Goal: Complete application form: Complete application form

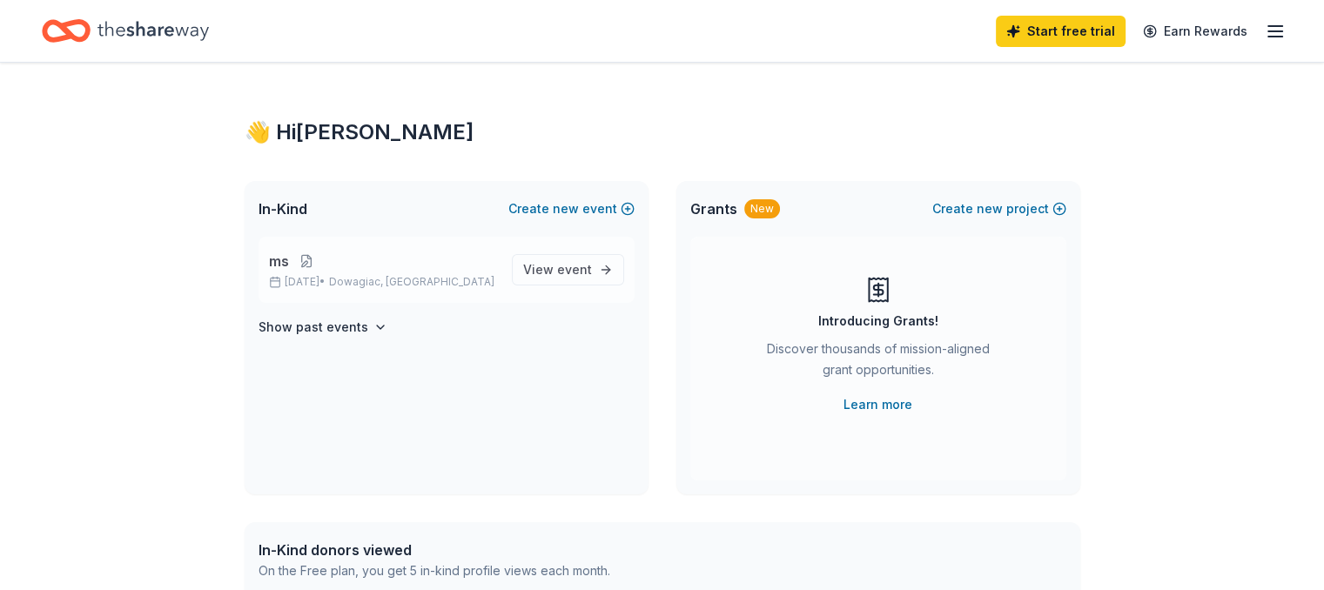
click at [305, 256] on button at bounding box center [306, 261] width 35 height 14
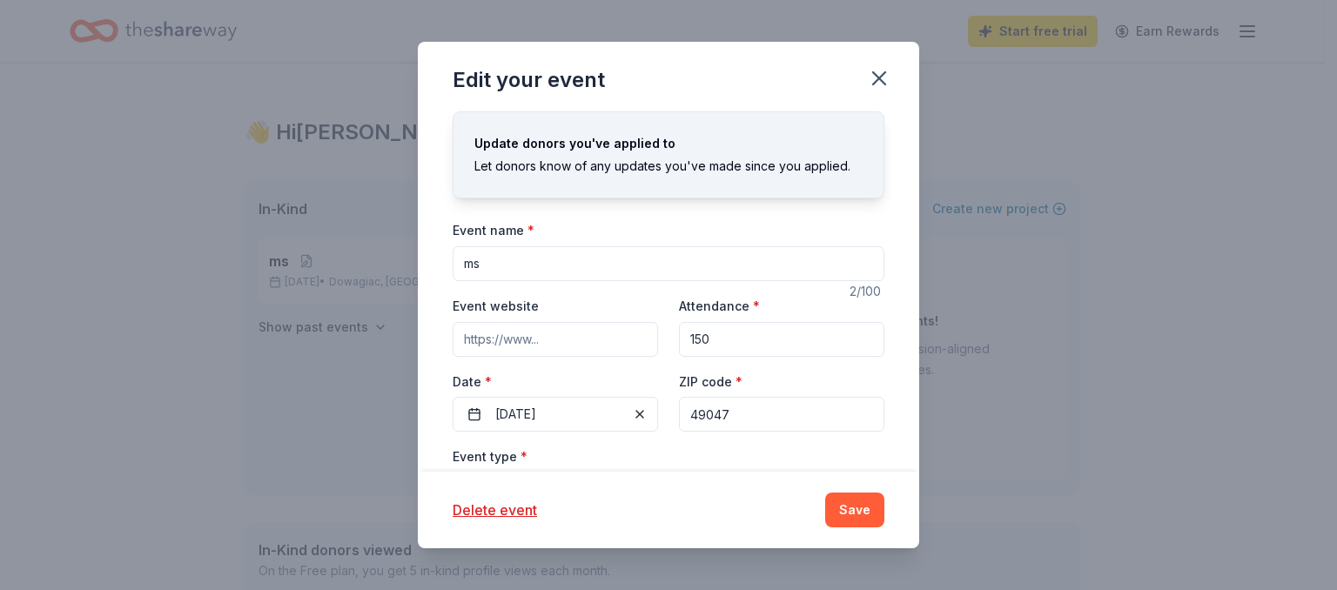
click at [549, 273] on input "ms" at bounding box center [669, 263] width 432 height 35
type input "m"
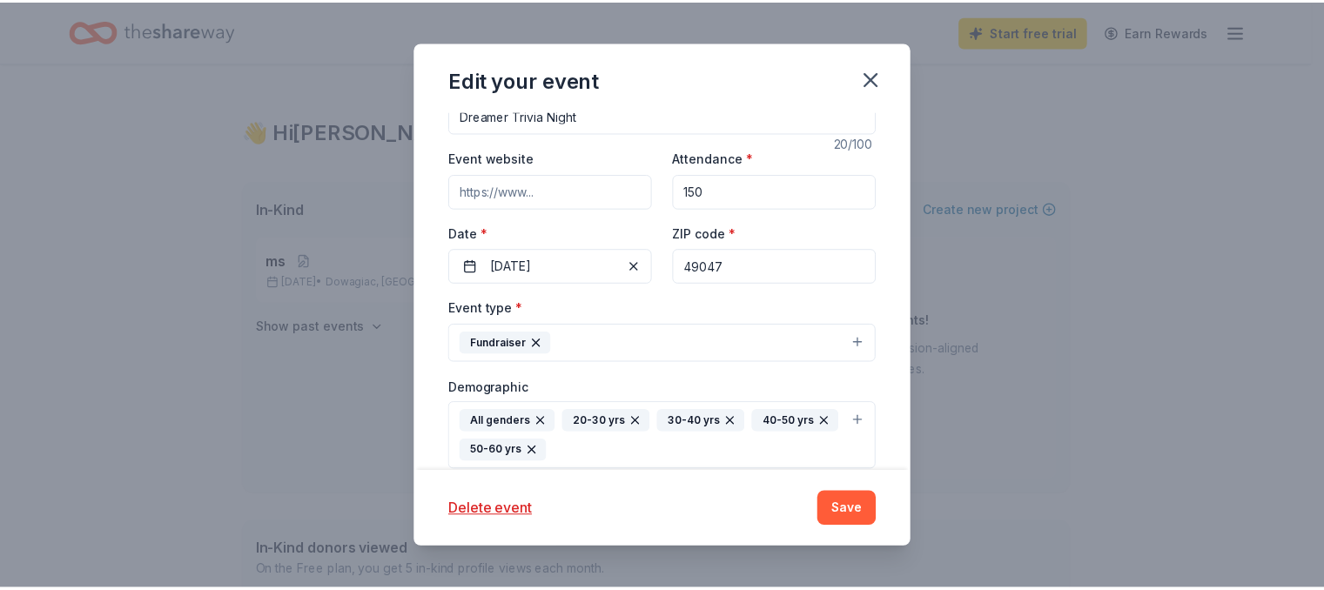
scroll to position [149, 0]
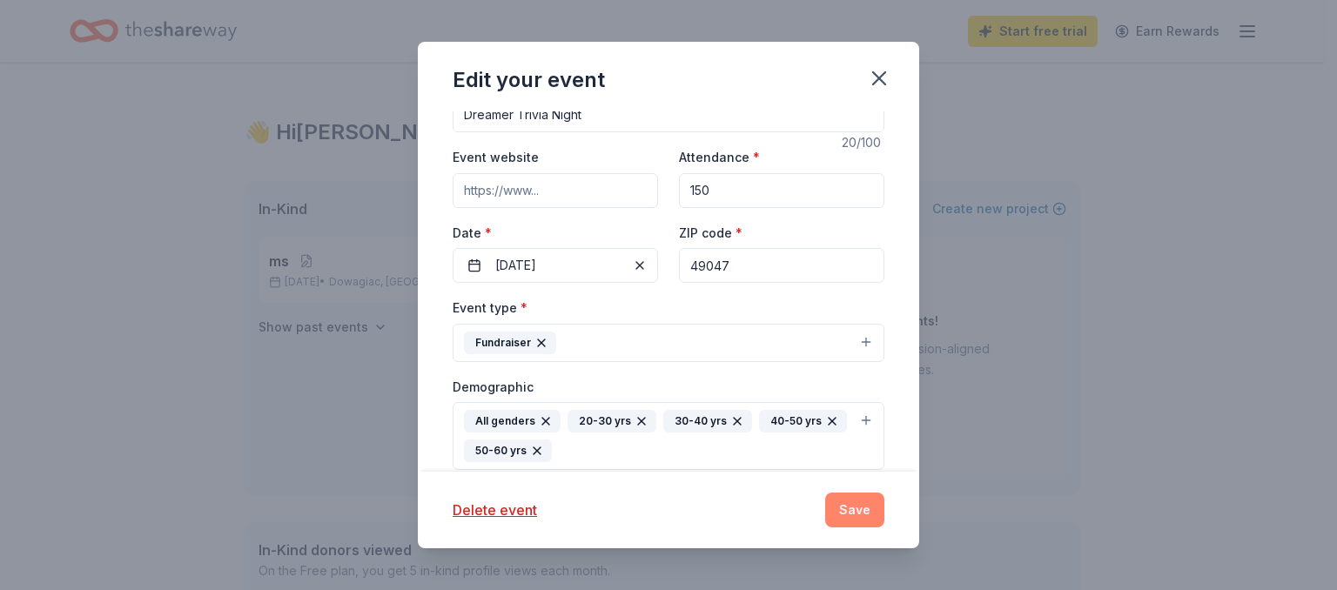
type input "Dreamer Trivia Night"
click at [862, 519] on button "Save" at bounding box center [854, 510] width 59 height 35
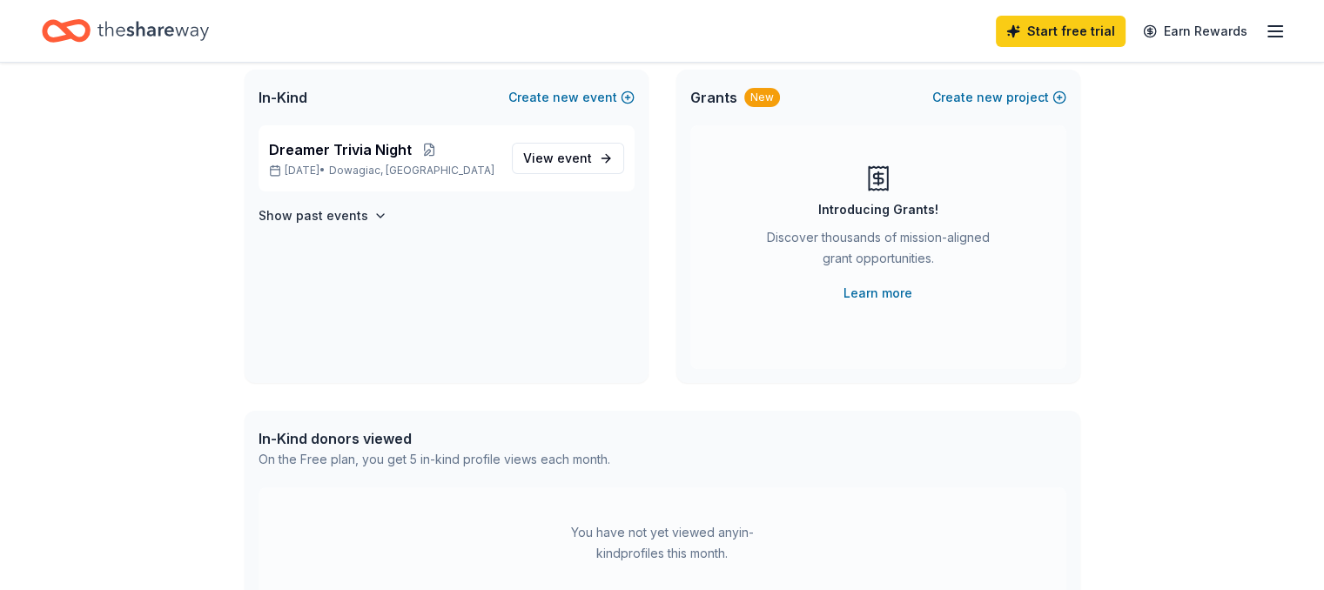
scroll to position [0, 0]
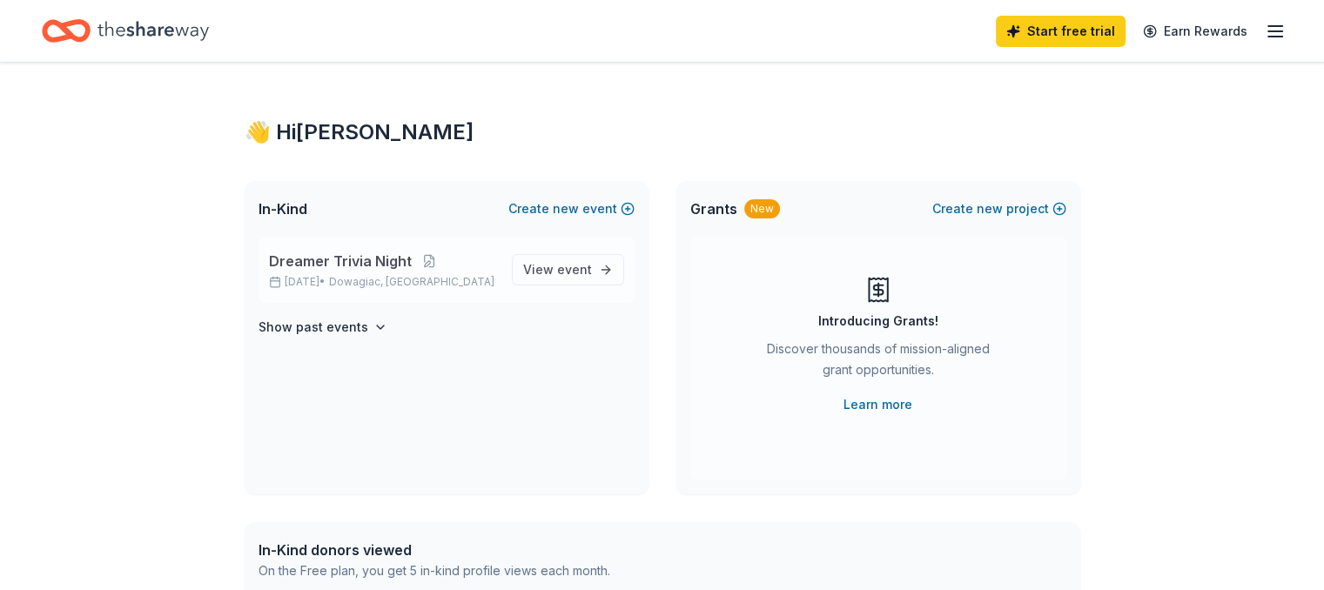
click at [428, 270] on p "Dreamer Trivia Night" at bounding box center [383, 261] width 229 height 21
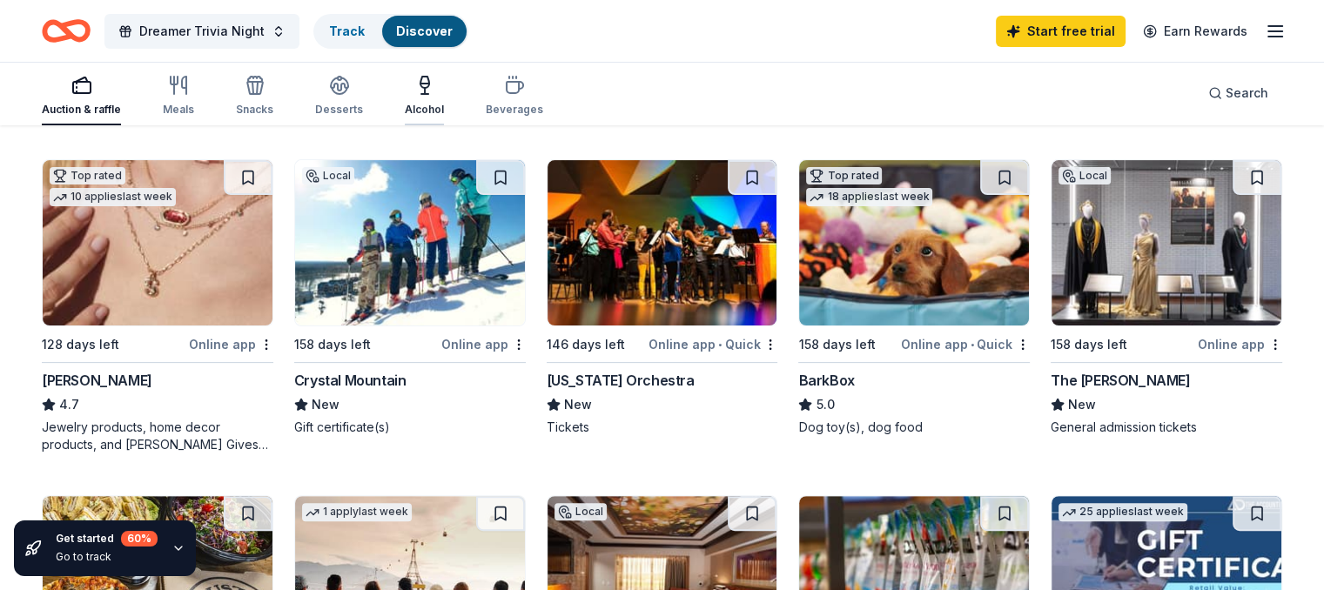
scroll to position [481, 0]
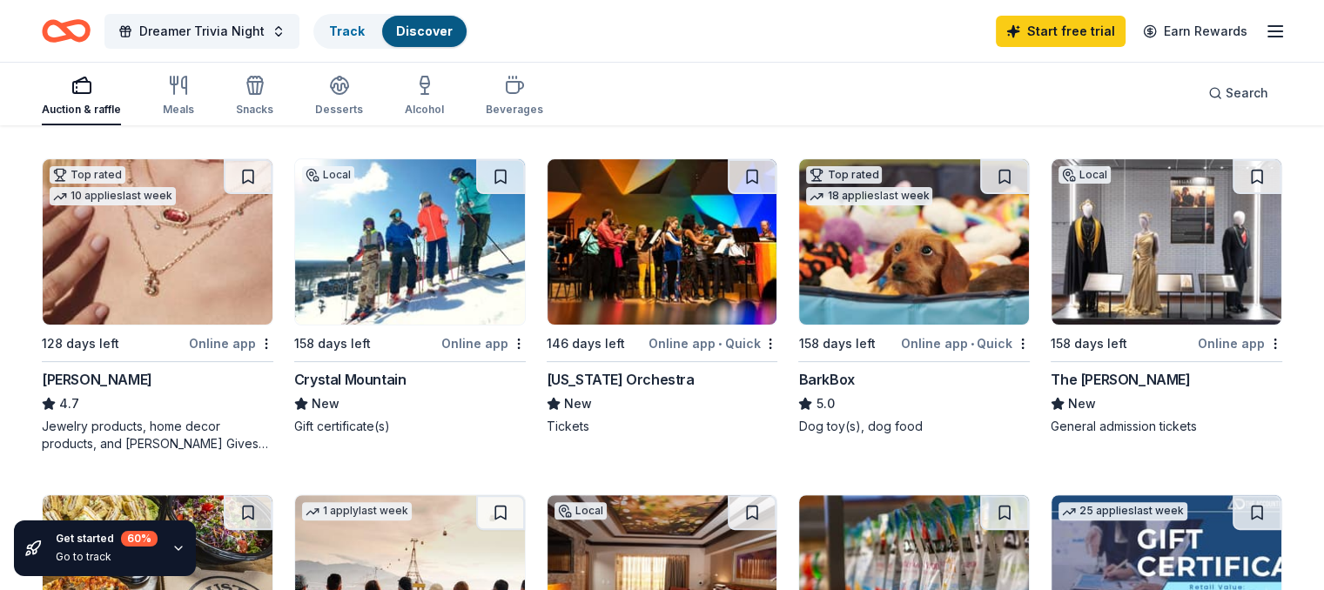
click at [839, 243] on img at bounding box center [914, 241] width 230 height 165
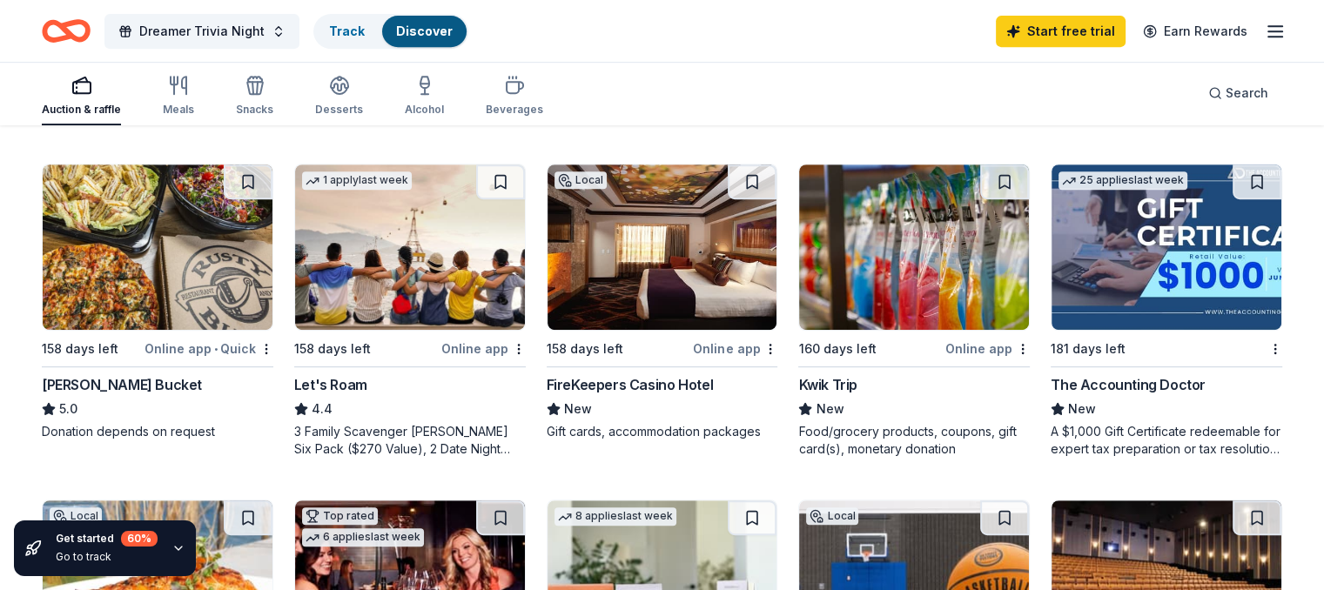
scroll to position [811, 0]
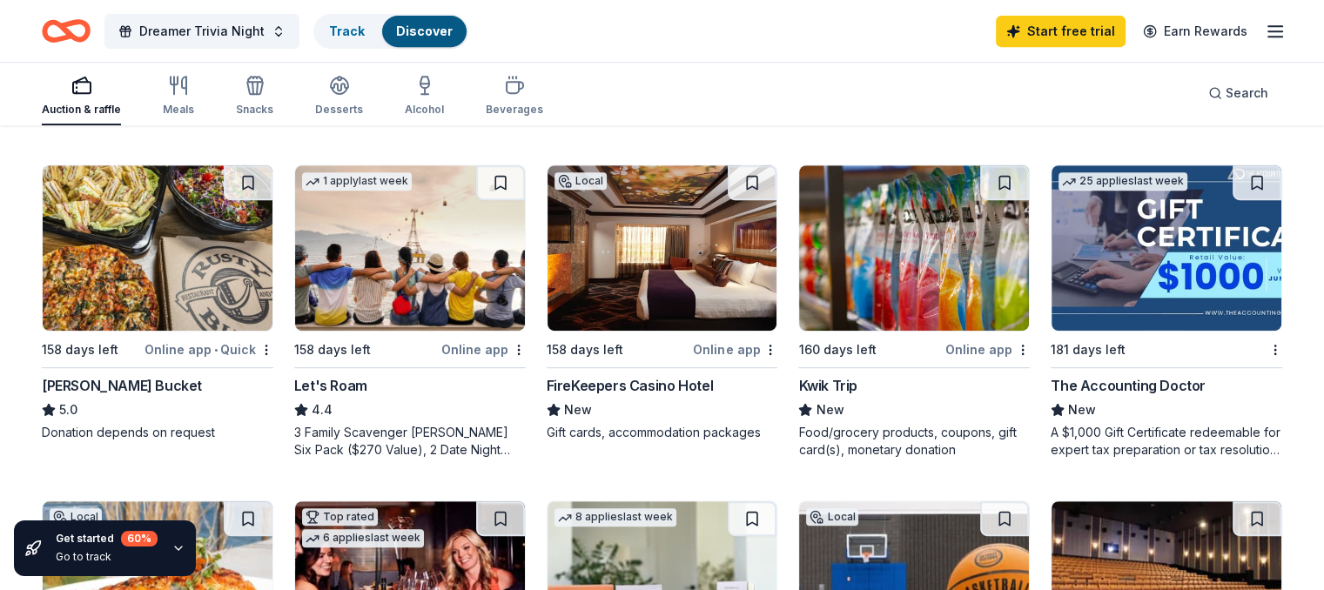
click at [670, 248] on img at bounding box center [663, 247] width 230 height 165
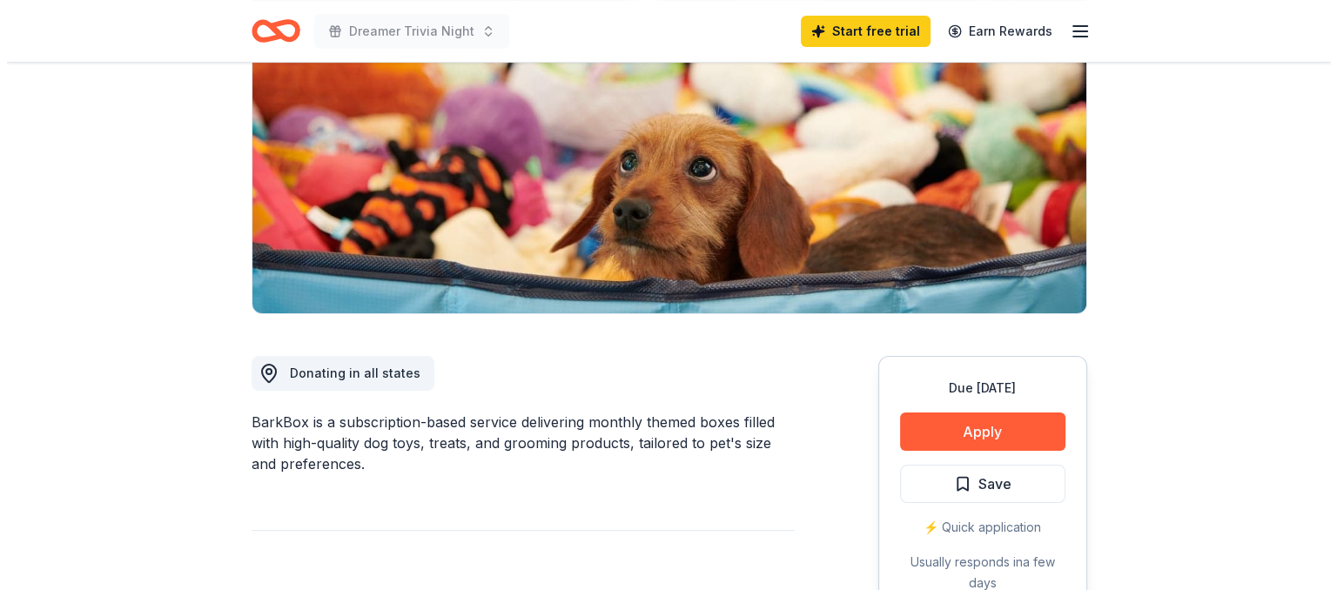
scroll to position [322, 0]
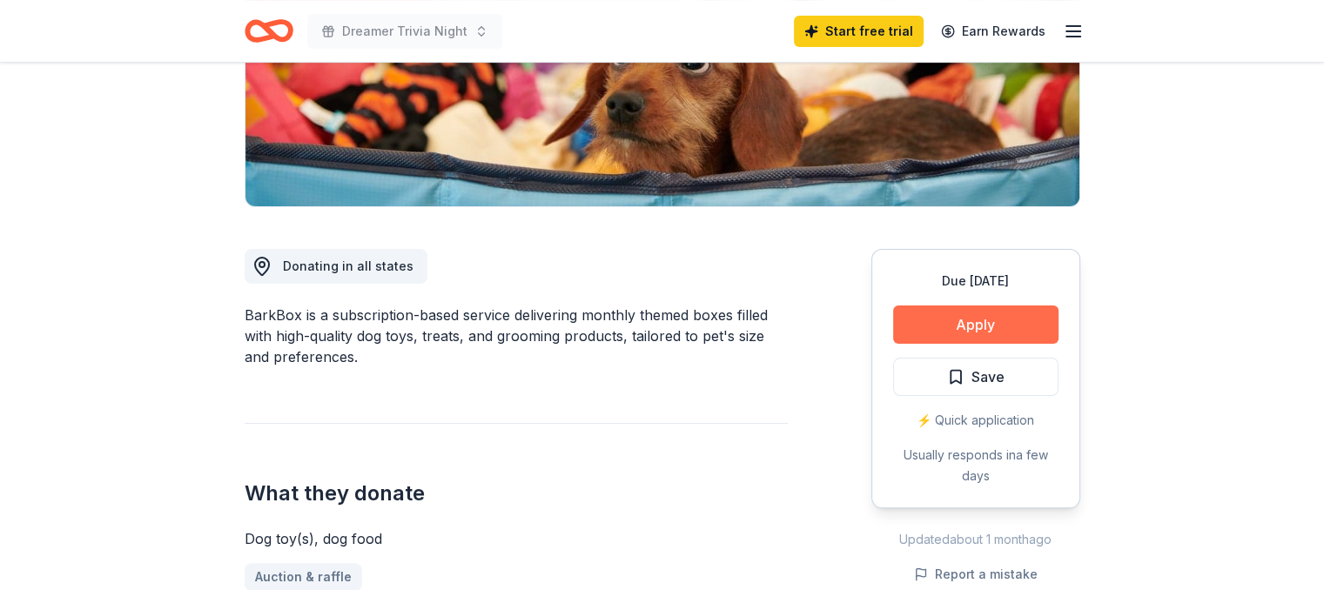
click at [954, 332] on button "Apply" at bounding box center [975, 325] width 165 height 38
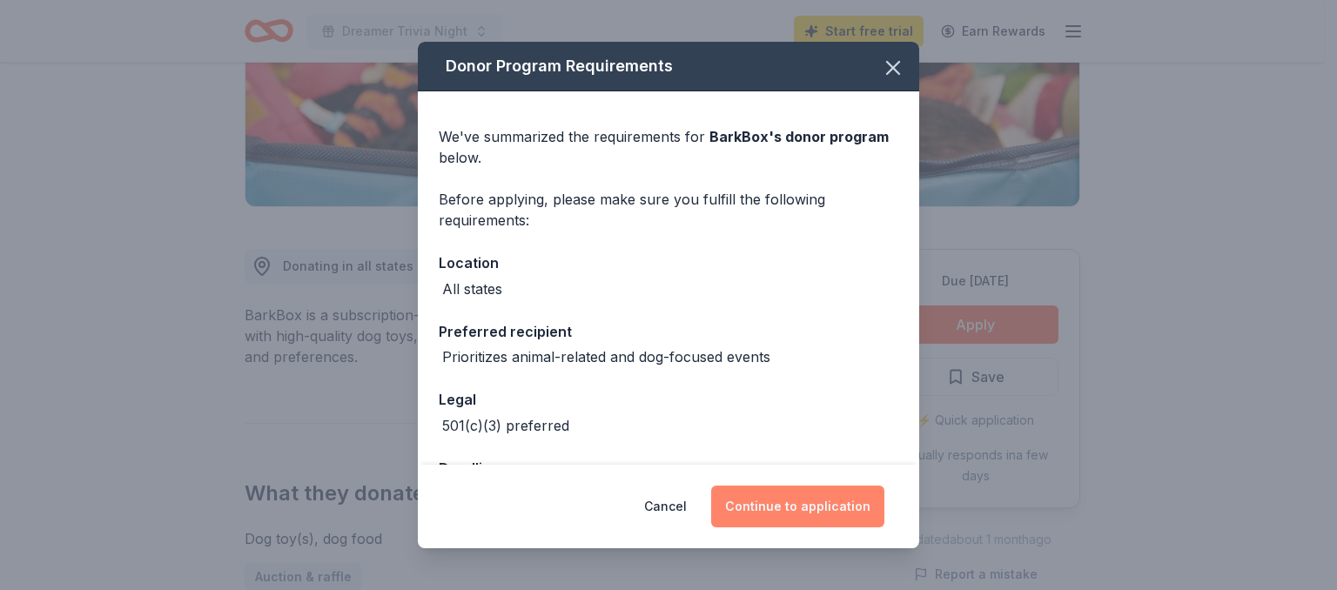
click at [826, 494] on button "Continue to application" at bounding box center [797, 507] width 173 height 42
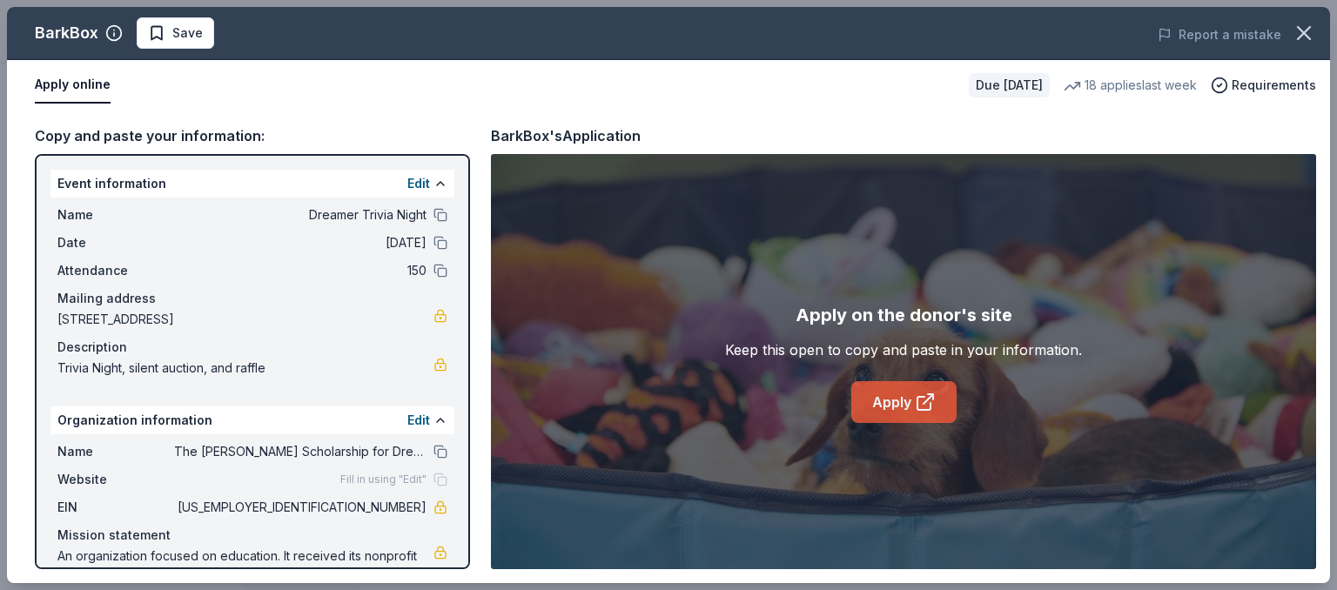
click at [901, 405] on link "Apply" at bounding box center [904, 402] width 105 height 42
drag, startPoint x: 413, startPoint y: 509, endPoint x: 337, endPoint y: 512, distance: 75.8
click at [337, 512] on span "[US_EMPLOYER_IDENTIFICATION_NUMBER]" at bounding box center [300, 507] width 252 height 21
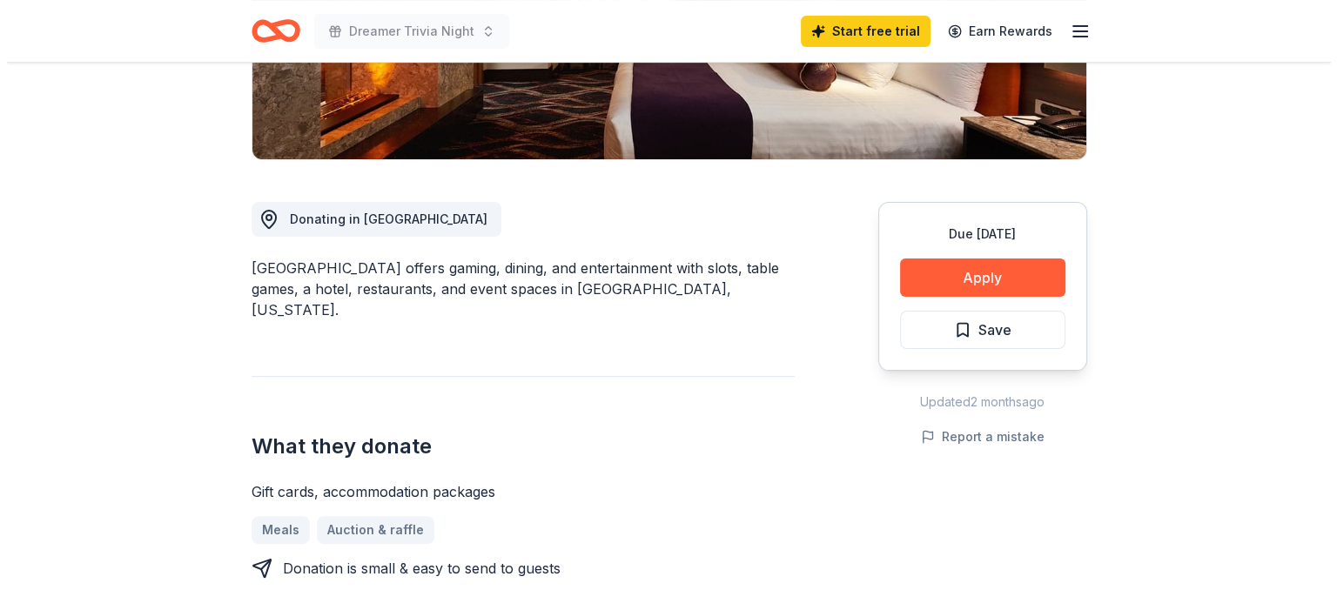
scroll to position [369, 0]
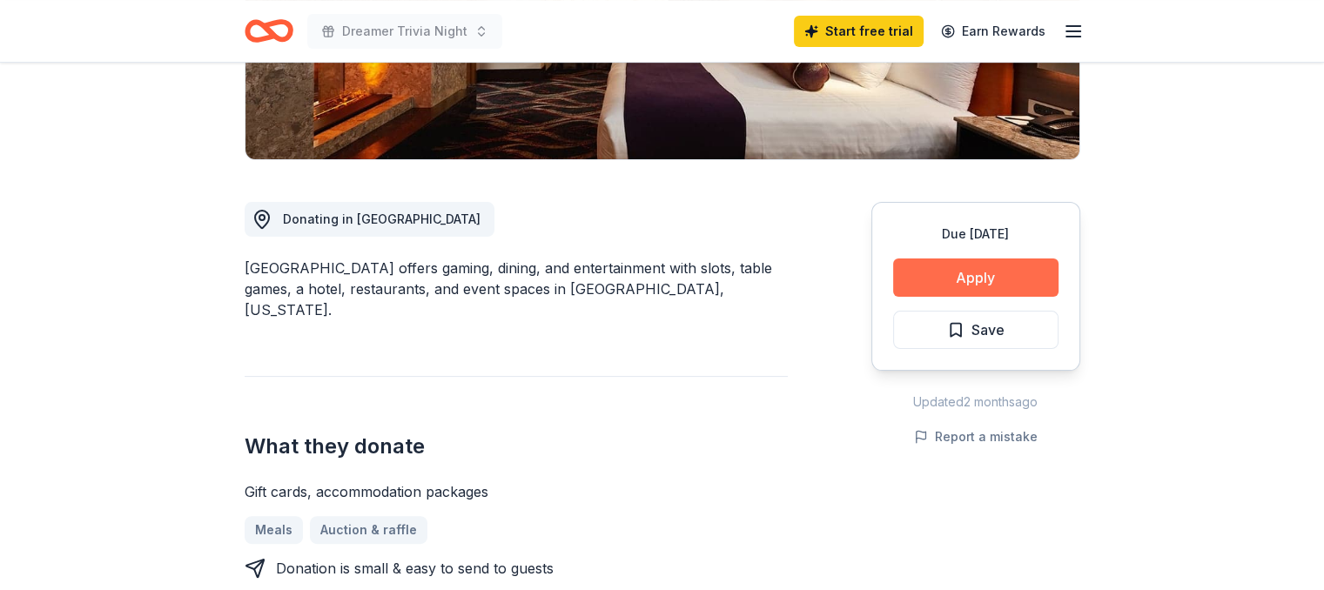
click at [957, 272] on button "Apply" at bounding box center [975, 278] width 165 height 38
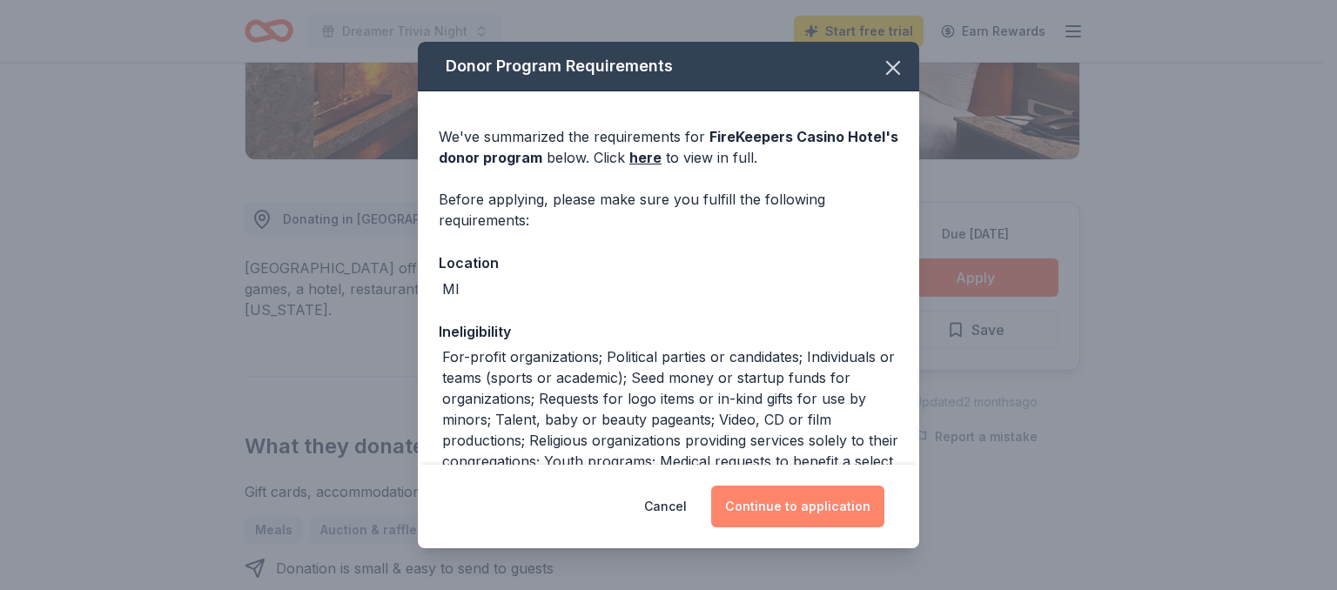
click at [834, 504] on button "Continue to application" at bounding box center [797, 507] width 173 height 42
